Goal: Book appointment/travel/reservation

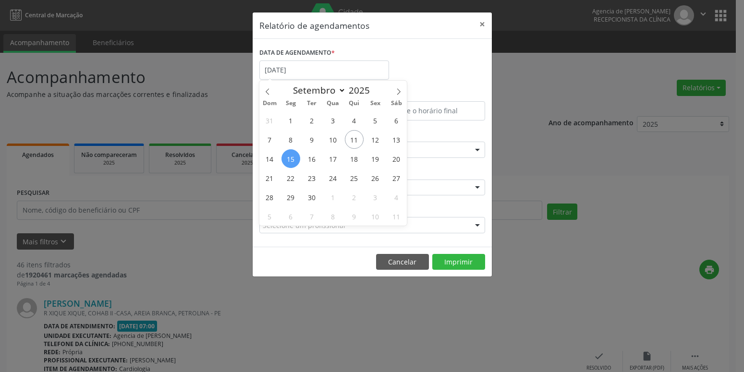
select select "8"
click at [376, 139] on span "12" at bounding box center [375, 139] width 19 height 19
type input "[DATE]"
click at [376, 139] on span "12" at bounding box center [375, 139] width 19 height 19
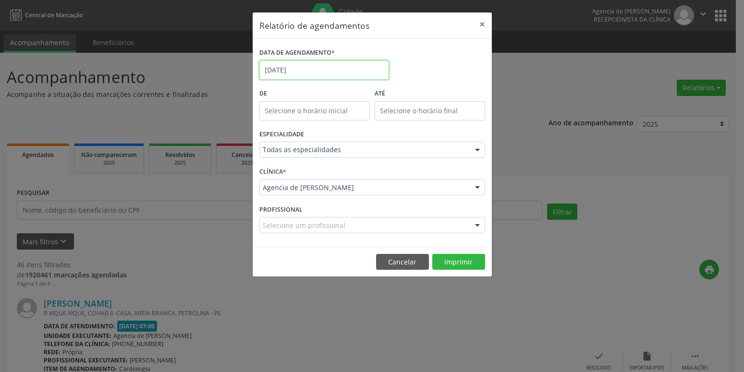
click at [337, 73] on input "[DATE]" at bounding box center [324, 70] width 130 height 19
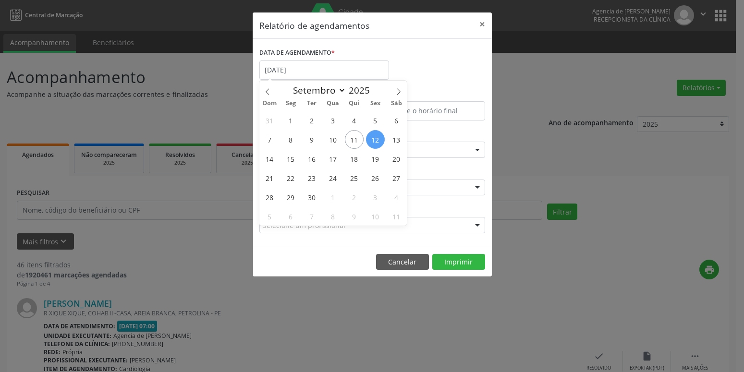
click at [381, 138] on span "12" at bounding box center [375, 139] width 19 height 19
type input "[DATE]"
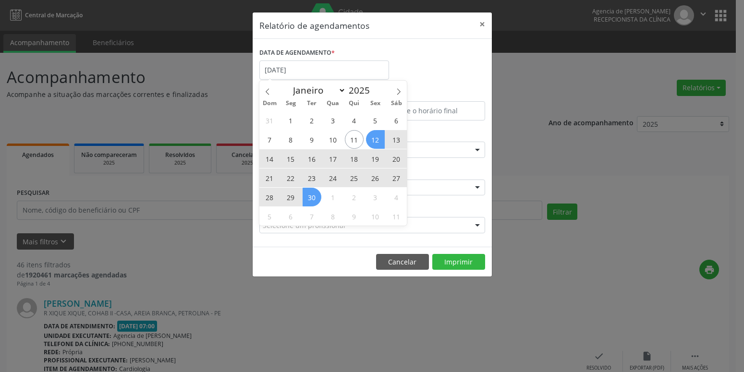
click at [309, 198] on span "30" at bounding box center [312, 197] width 19 height 19
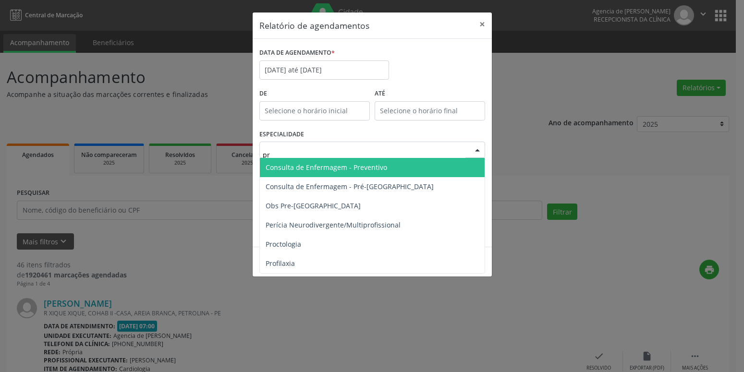
type input "pre"
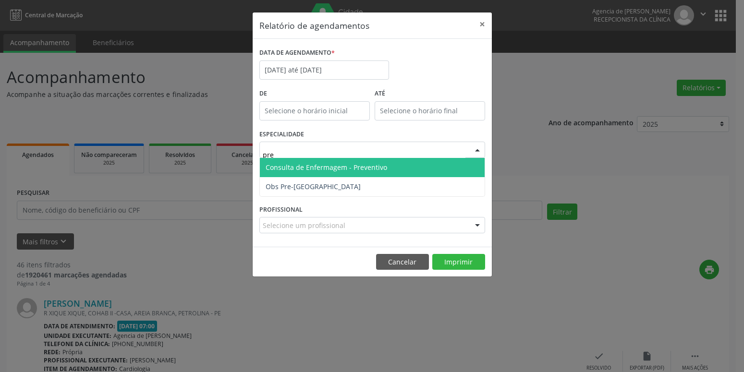
click at [342, 164] on span "Consulta de Enfermagem - Preventivo" at bounding box center [327, 167] width 122 height 9
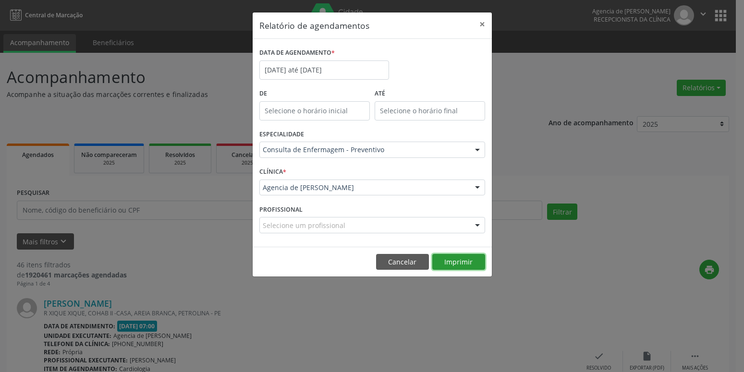
click at [458, 265] on button "Imprimir" at bounding box center [458, 262] width 53 height 16
click at [329, 73] on input "[DATE] até [DATE]" at bounding box center [324, 70] width 130 height 19
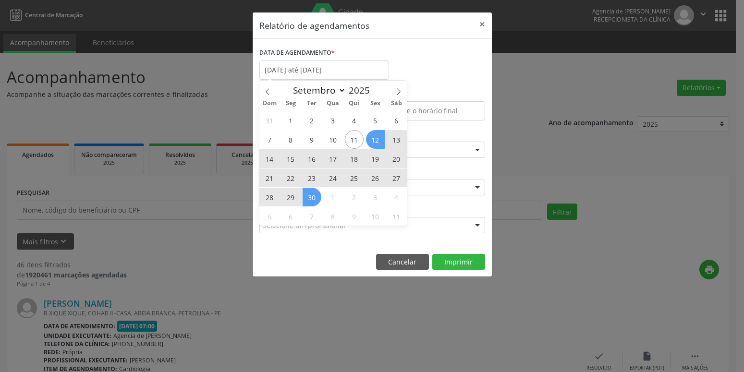
click at [374, 138] on span "12" at bounding box center [375, 139] width 19 height 19
type input "[DATE]"
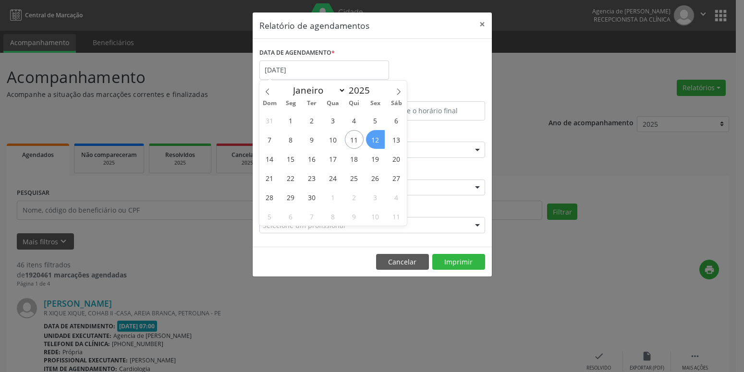
click at [374, 138] on span "12" at bounding box center [375, 139] width 19 height 19
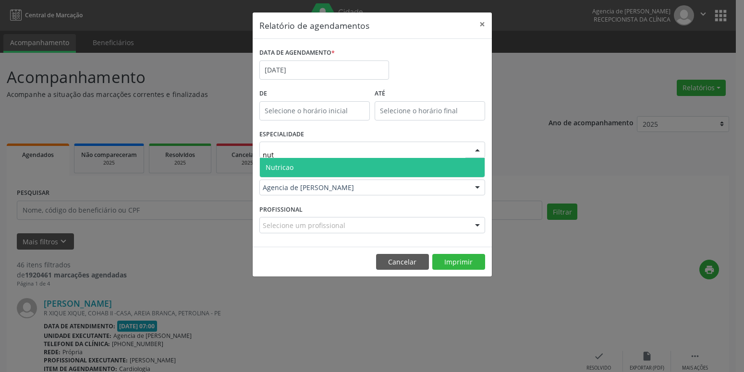
type input "nutr"
click at [351, 164] on span "Nutricao" at bounding box center [372, 167] width 225 height 19
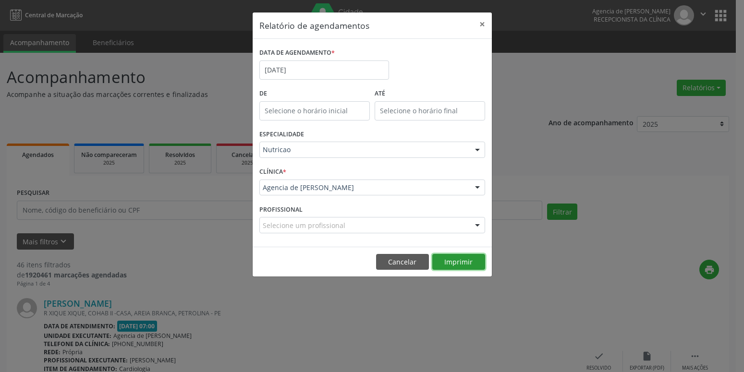
click at [457, 264] on button "Imprimir" at bounding box center [458, 262] width 53 height 16
click at [297, 67] on input "[DATE]" at bounding box center [324, 70] width 130 height 19
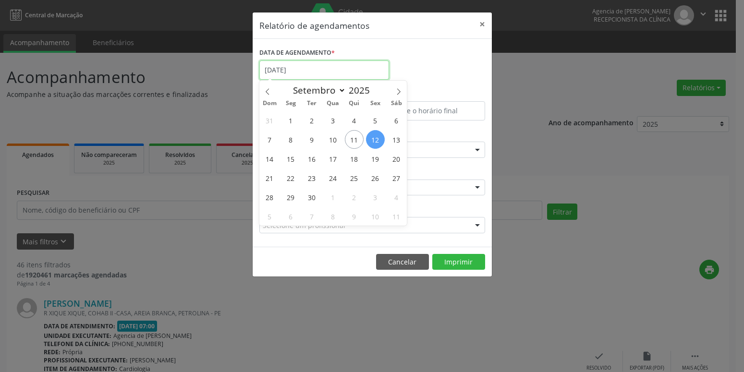
click at [297, 67] on input "[DATE]" at bounding box center [324, 70] width 130 height 19
click at [355, 147] on span "11" at bounding box center [354, 139] width 19 height 19
type input "[DATE]"
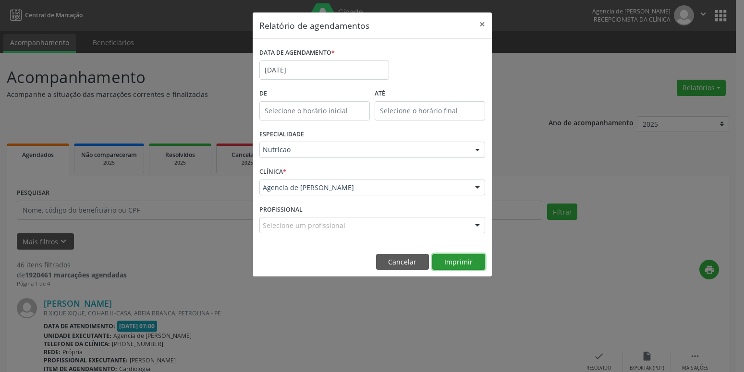
click at [449, 265] on button "Imprimir" at bounding box center [458, 262] width 53 height 16
